Goal: Task Accomplishment & Management: Use online tool/utility

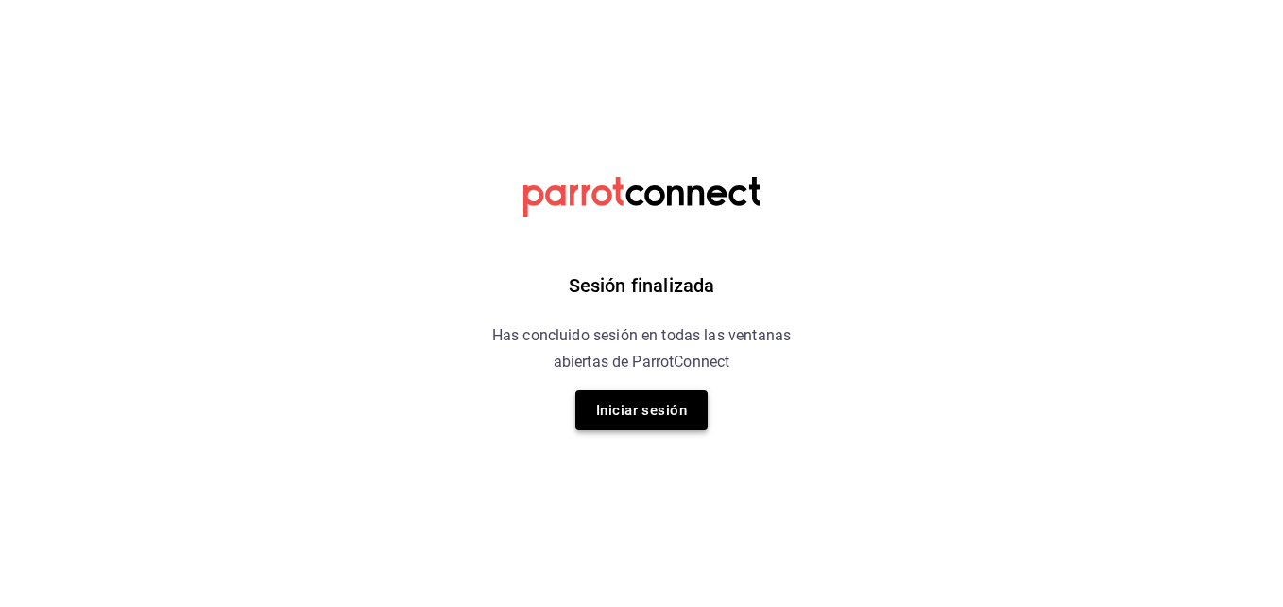
click at [639, 397] on button "Iniciar sesión" at bounding box center [641, 410] width 132 height 40
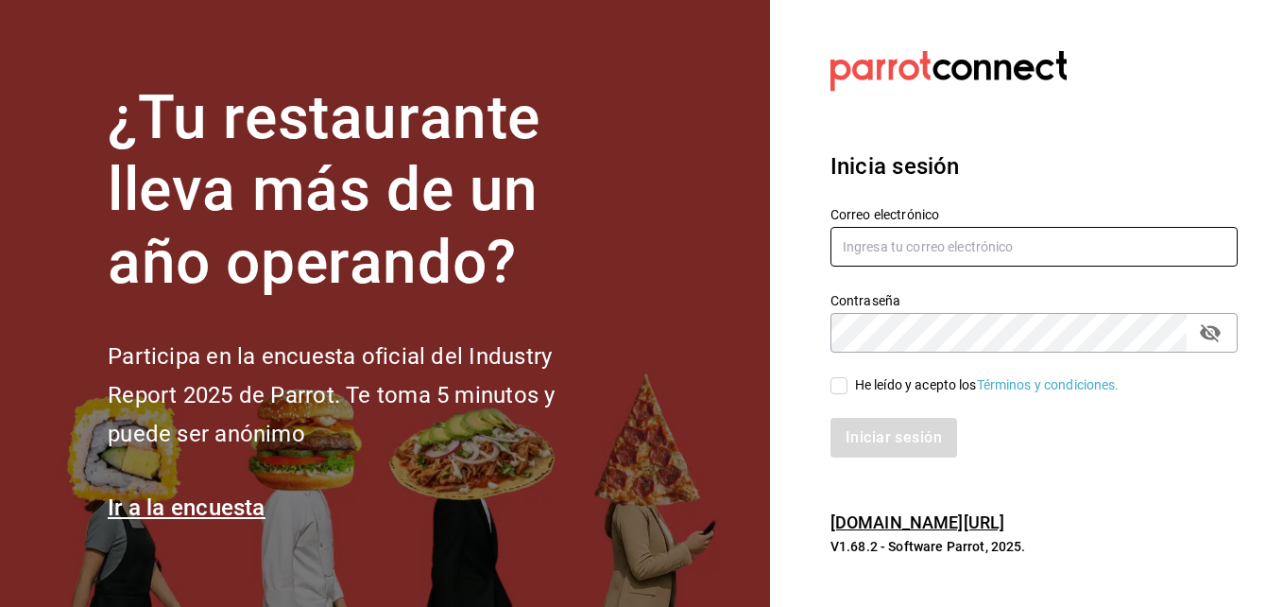
type input "alejandro.salazar@grupocosteno.com"
click at [843, 378] on input "He leído y acepto los Términos y condiciones." at bounding box center [838, 385] width 17 height 17
checkbox input "true"
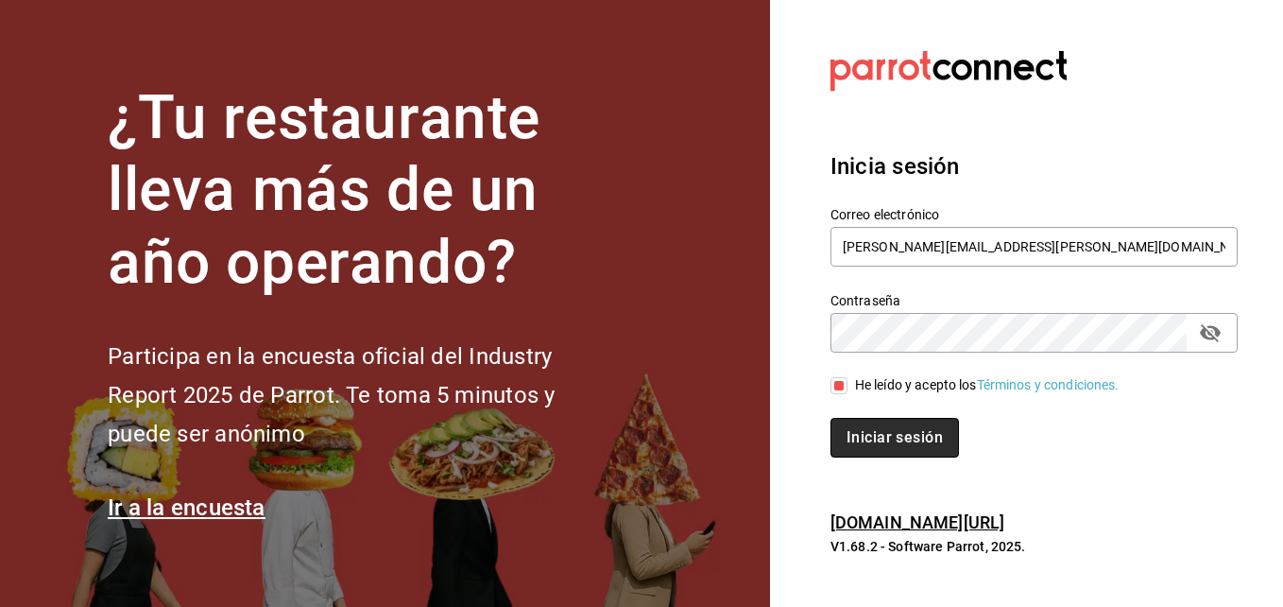
click at [887, 433] on button "Iniciar sesión" at bounding box center [894, 438] width 128 height 40
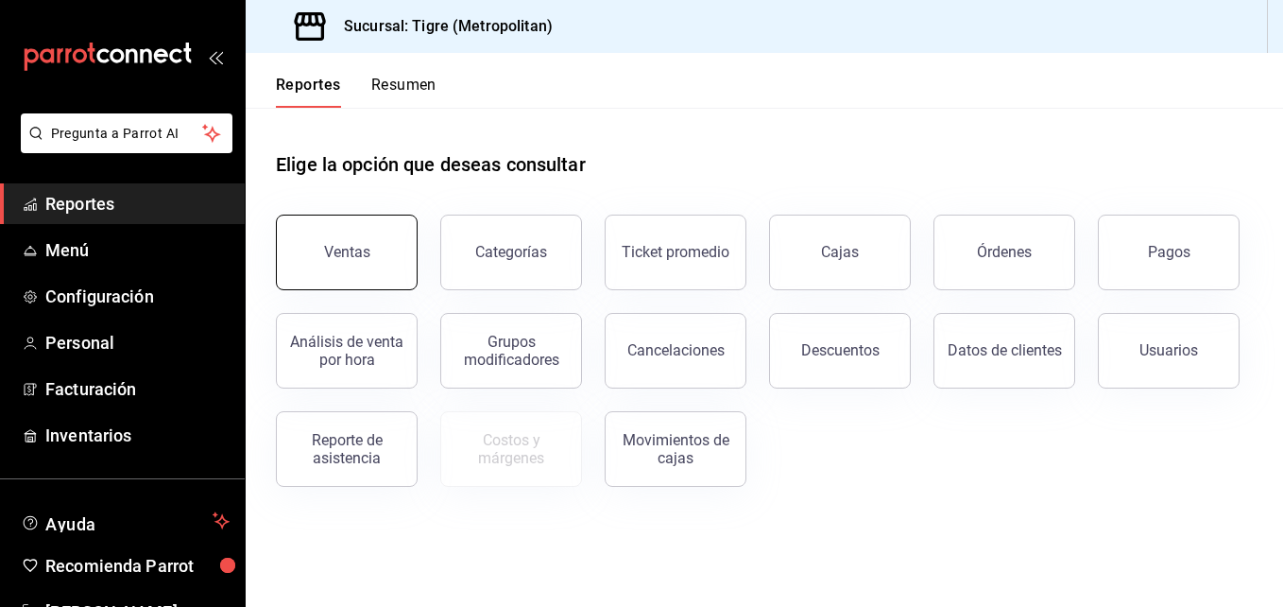
click at [390, 263] on button "Ventas" at bounding box center [347, 252] width 142 height 76
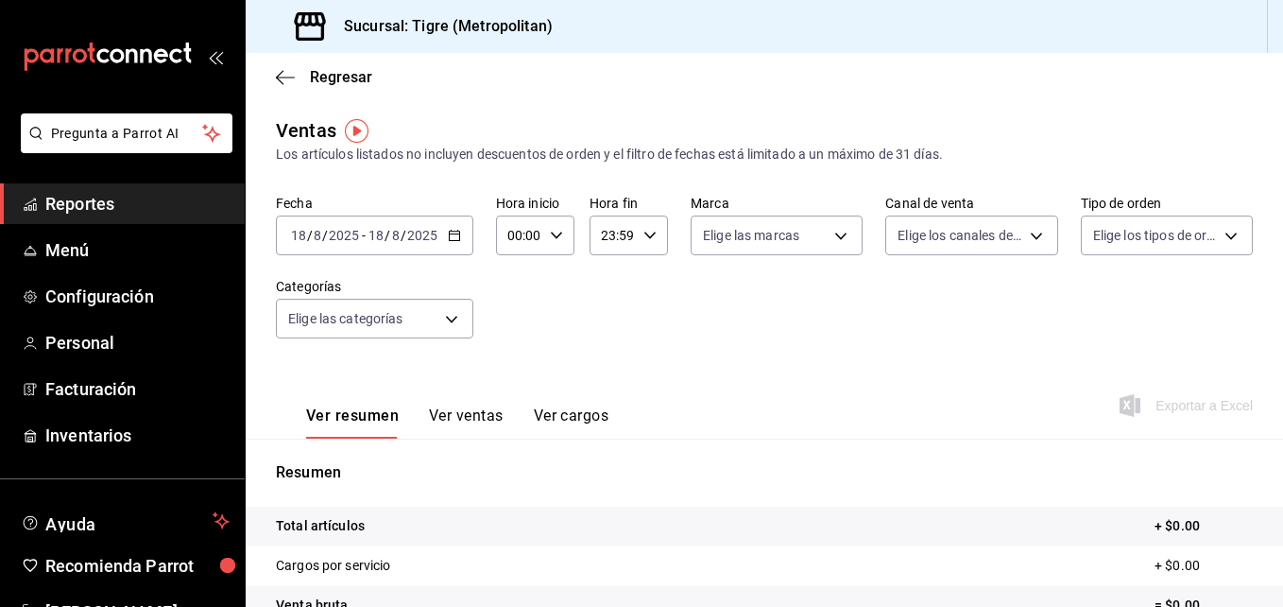
click at [461, 240] on div "[DATE] [DATE] - [DATE] [DATE]" at bounding box center [374, 235] width 197 height 40
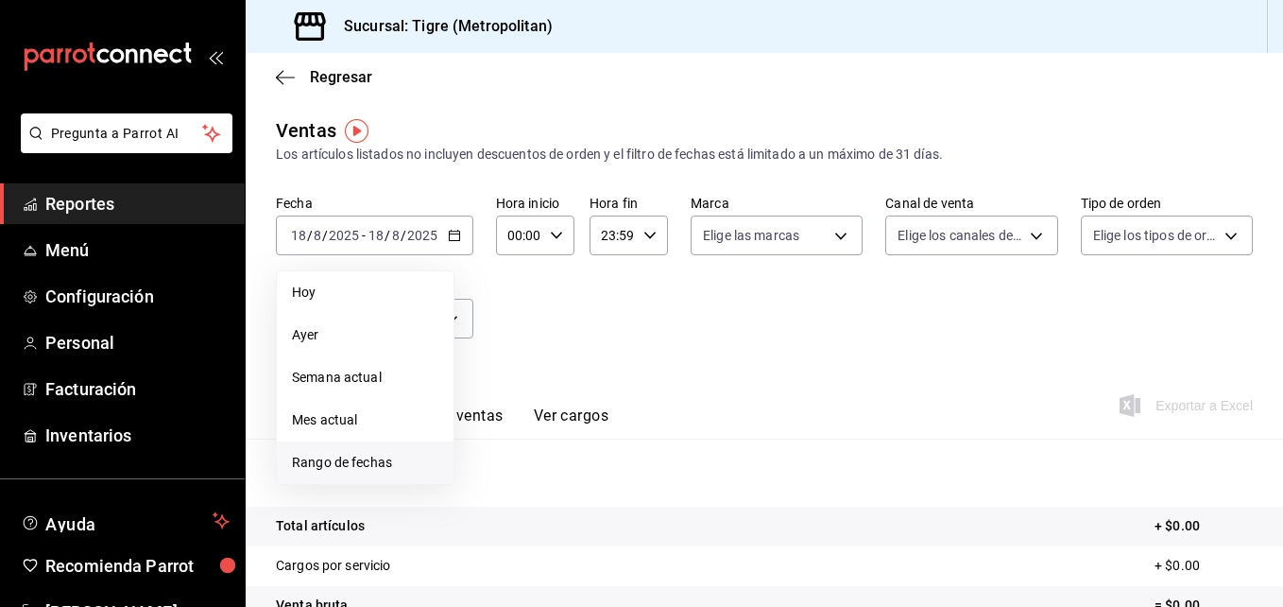
click at [320, 459] on span "Rango de fechas" at bounding box center [365, 463] width 146 height 20
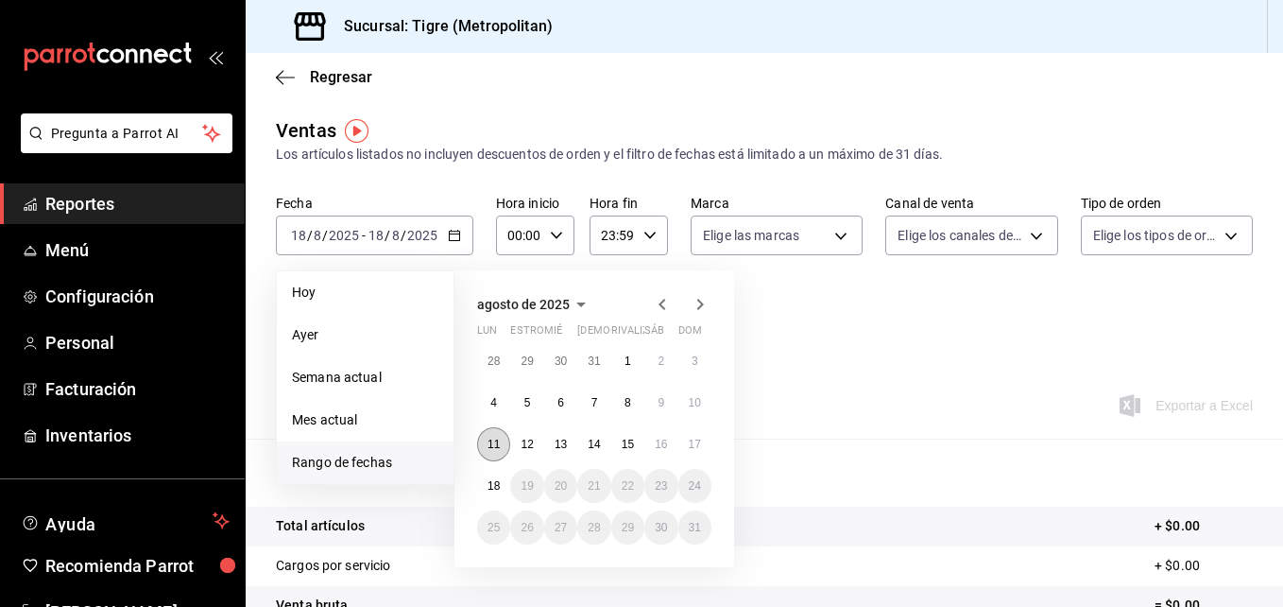
click at [498, 454] on button "11" at bounding box center [493, 444] width 33 height 34
click at [496, 485] on abbr "18" at bounding box center [494, 485] width 12 height 13
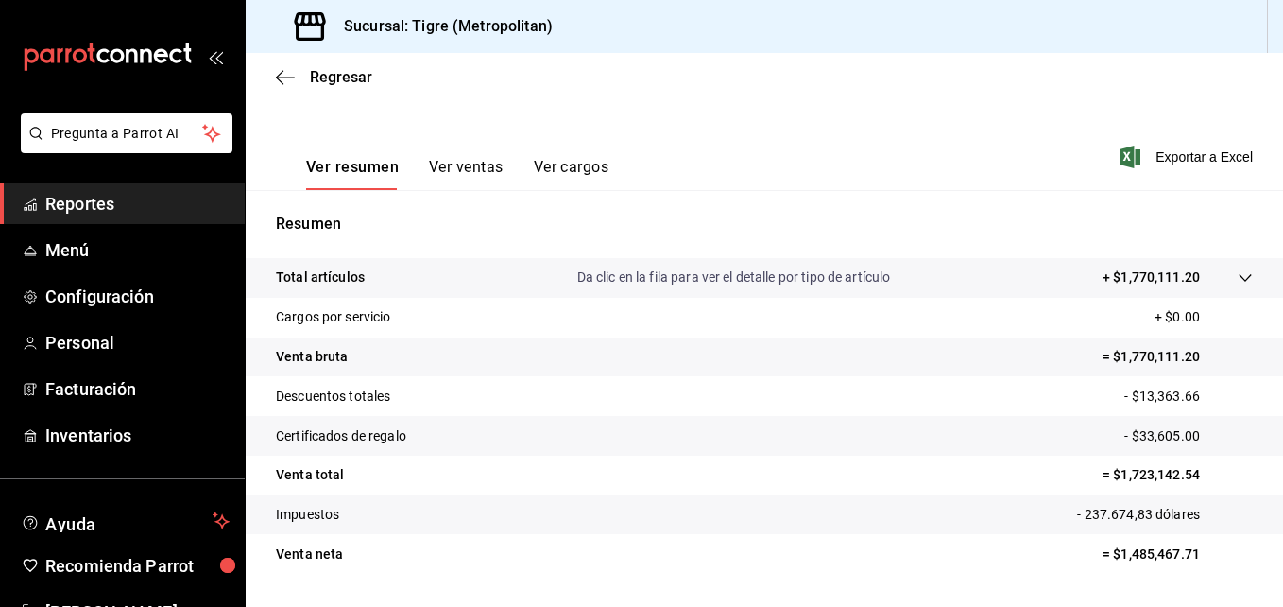
scroll to position [247, 0]
click at [1153, 150] on span "Exportar a Excel" at bounding box center [1187, 158] width 129 height 23
click at [711, 152] on div "Ver resumen Ver ventas Ver cargos Exportar a Excel" at bounding box center [764, 152] width 1037 height 77
